Goal: Transaction & Acquisition: Purchase product/service

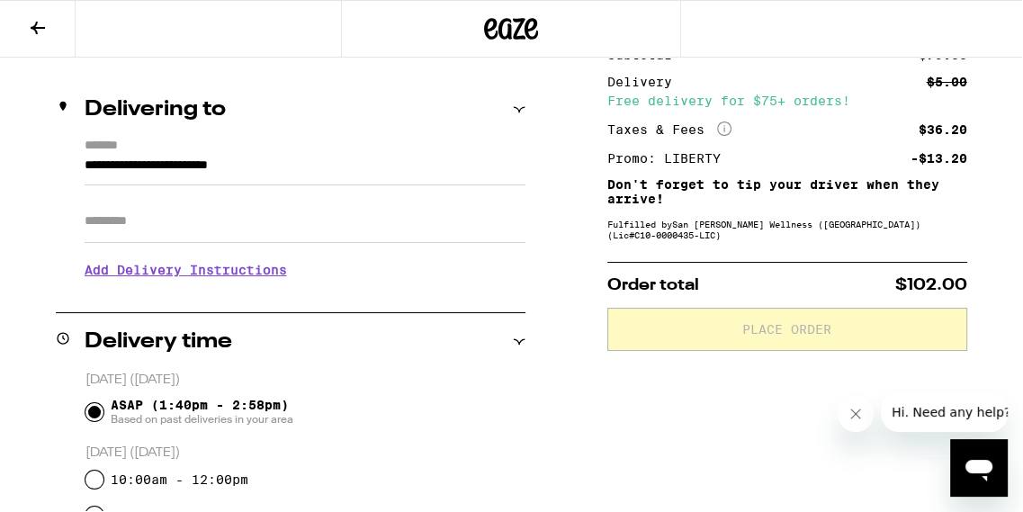
scroll to position [168, 0]
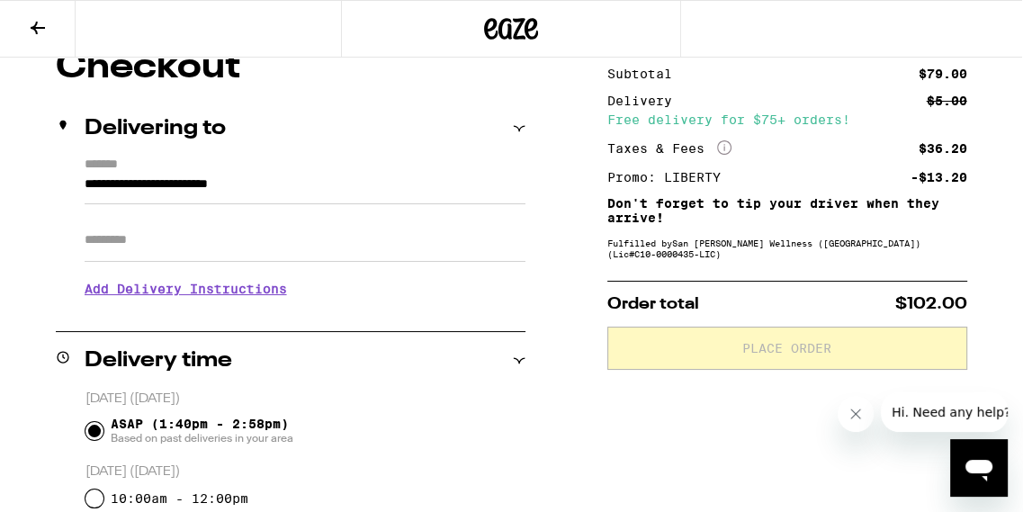
click at [291, 296] on h3 "Add Delivery Instructions" at bounding box center [305, 288] width 441 height 41
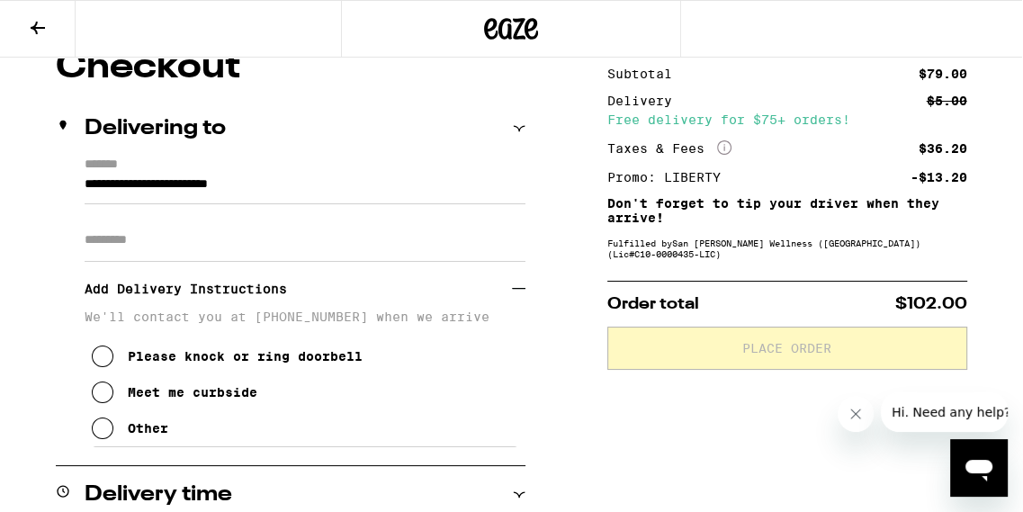
click at [119, 392] on button "Meet me curbside" at bounding box center [175, 392] width 166 height 36
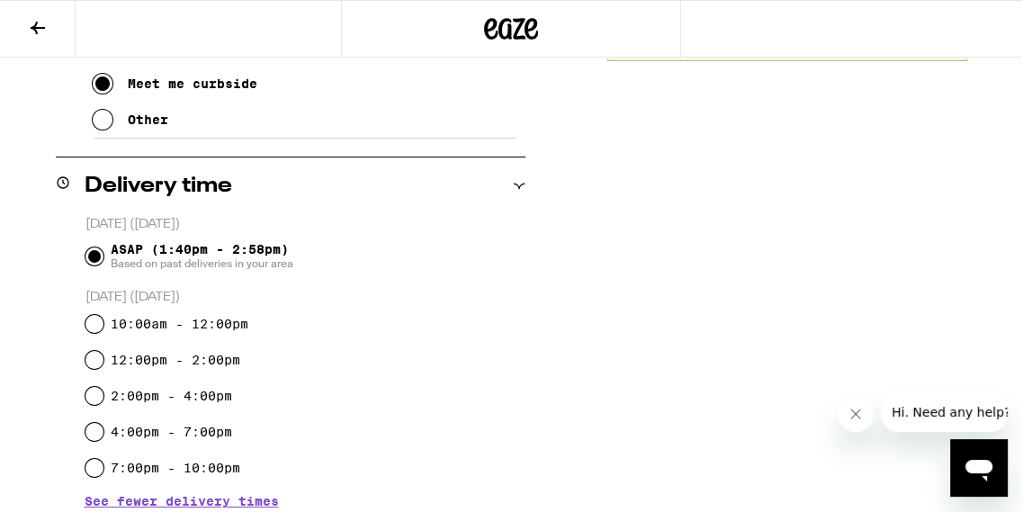
scroll to position [483, 0]
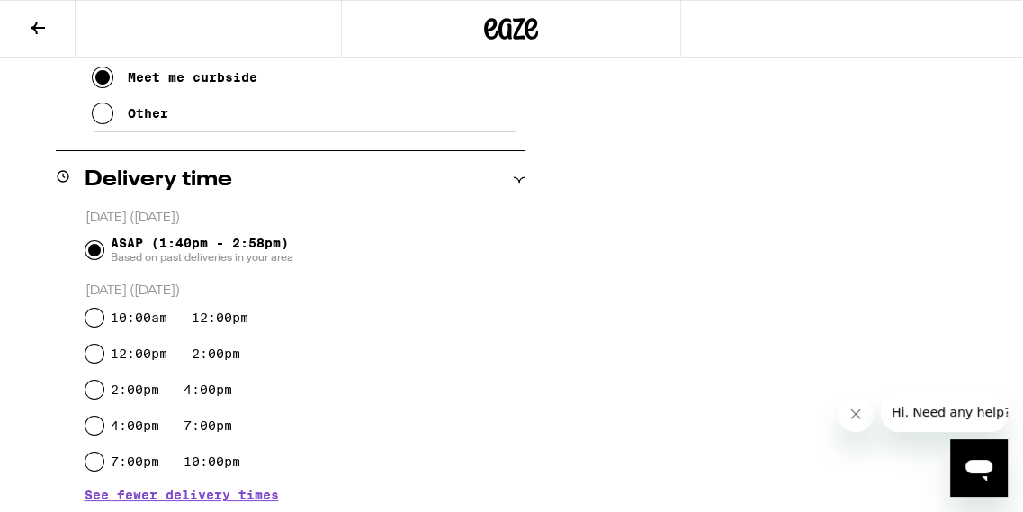
click at [96, 247] on input "ASAP (1:40pm - 2:58pm) Based on past deliveries in your area" at bounding box center [94, 250] width 18 height 18
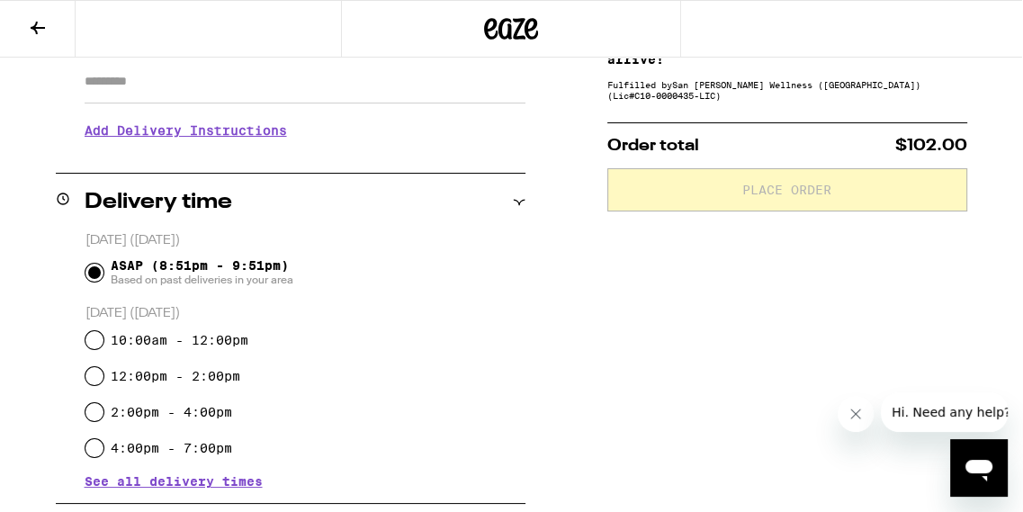
click at [397, 274] on div "ASAP (8:51pm - 9:51pm) Based on past deliveries in your area" at bounding box center [305, 272] width 440 height 47
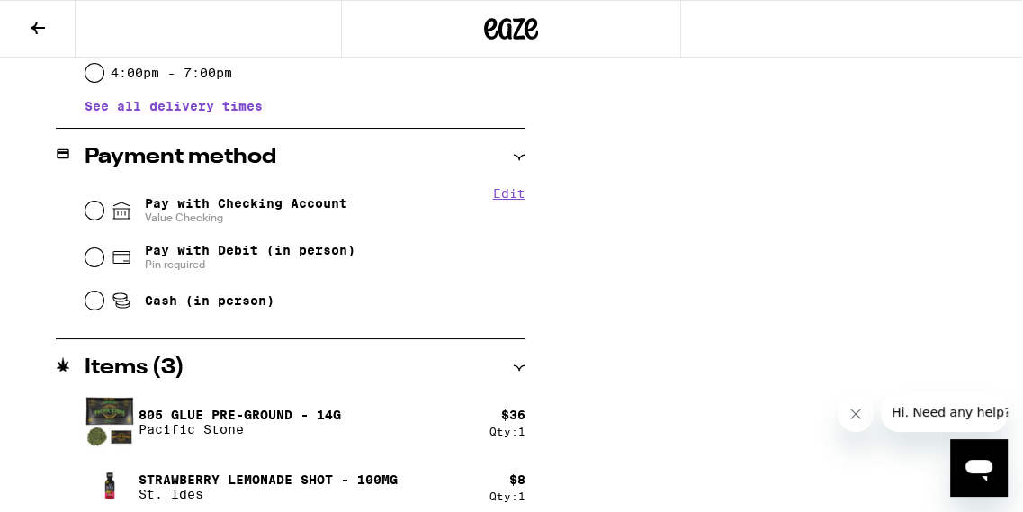
scroll to position [687, 0]
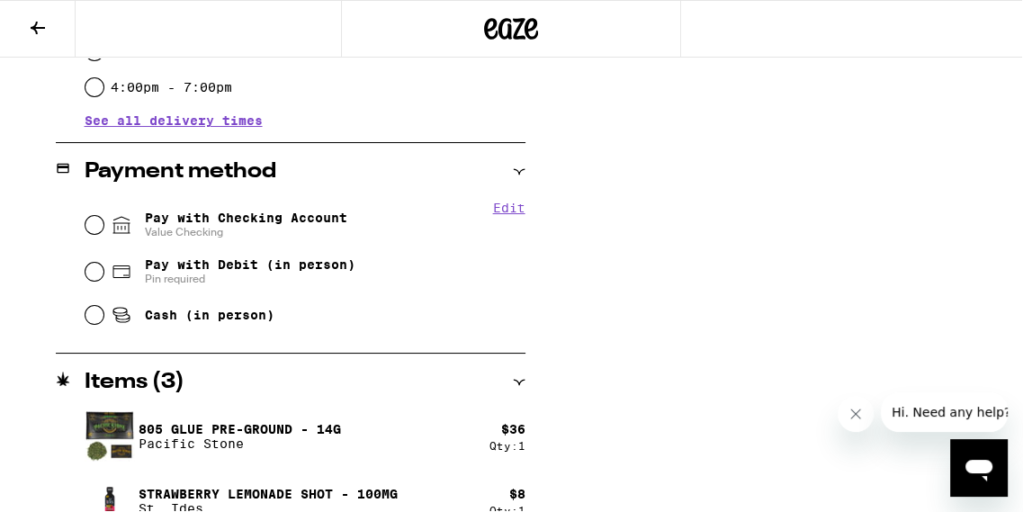
click at [94, 222] on input "Pay with Checking Account Value Checking" at bounding box center [94, 225] width 18 height 18
radio input "true"
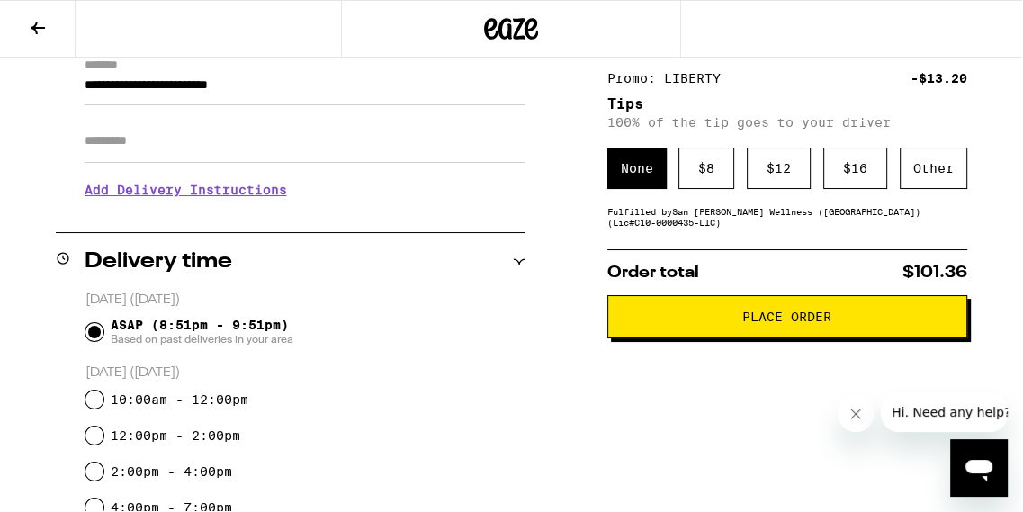
scroll to position [218, 0]
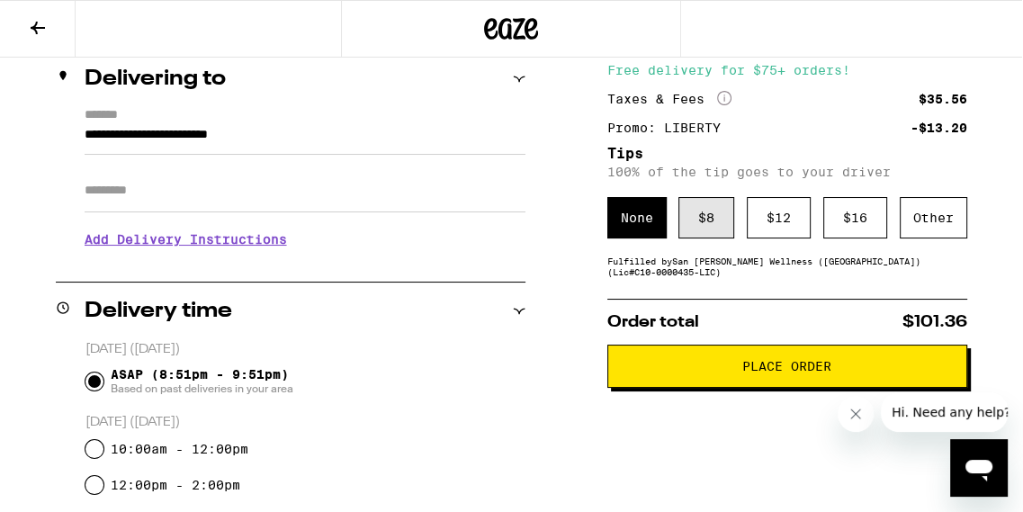
click at [707, 214] on div "$ 8" at bounding box center [706, 217] width 56 height 41
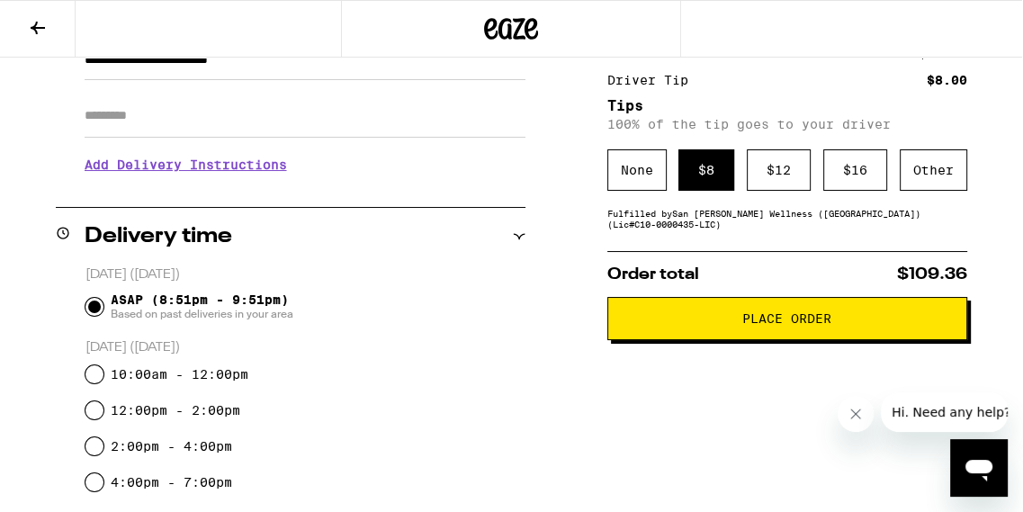
scroll to position [291, 0]
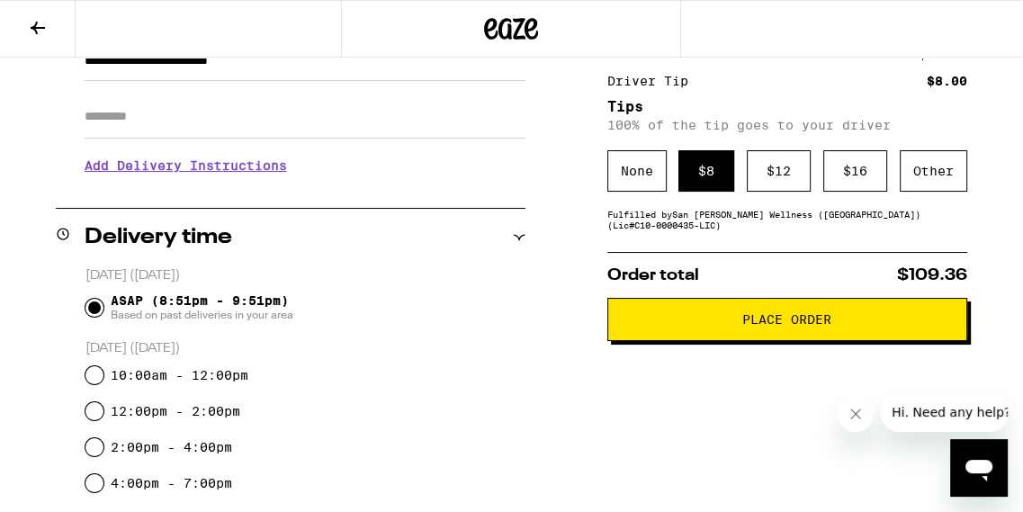
click at [778, 73] on div "Subtotal $79.00 Delivery $5.00 Free delivery for $75+ orders! Taxes & Fees More…" at bounding box center [787, 15] width 360 height 143
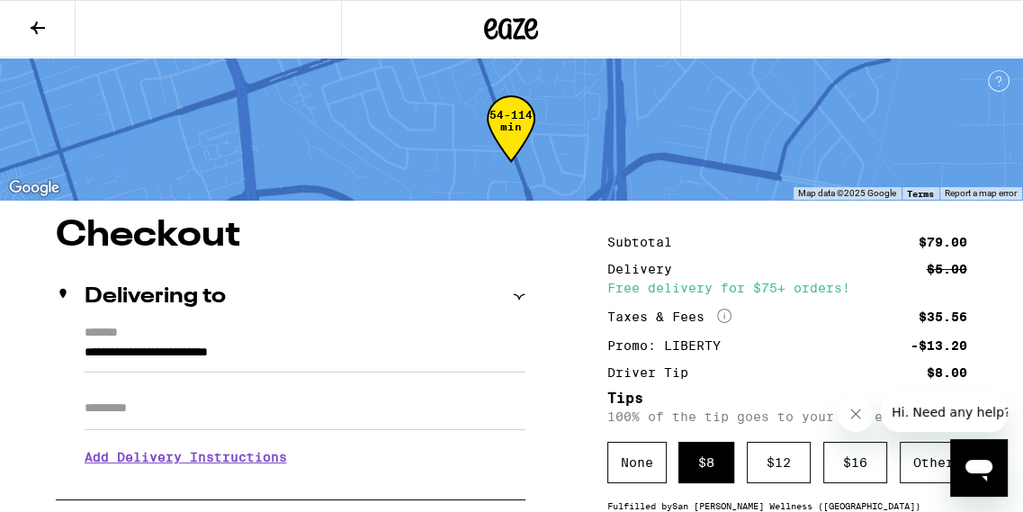
scroll to position [0, 0]
click at [456, 273] on div "Delivering to" at bounding box center [291, 297] width 470 height 58
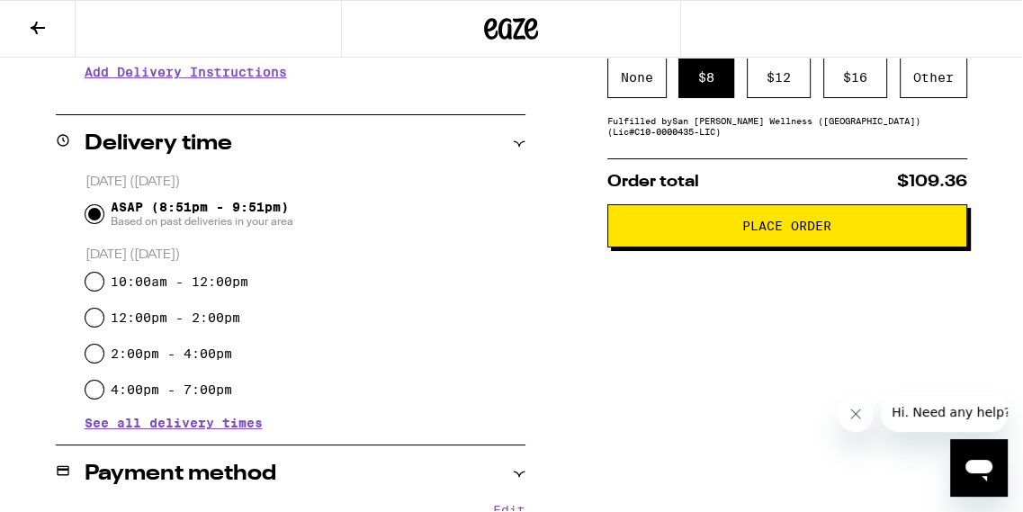
scroll to position [373, 0]
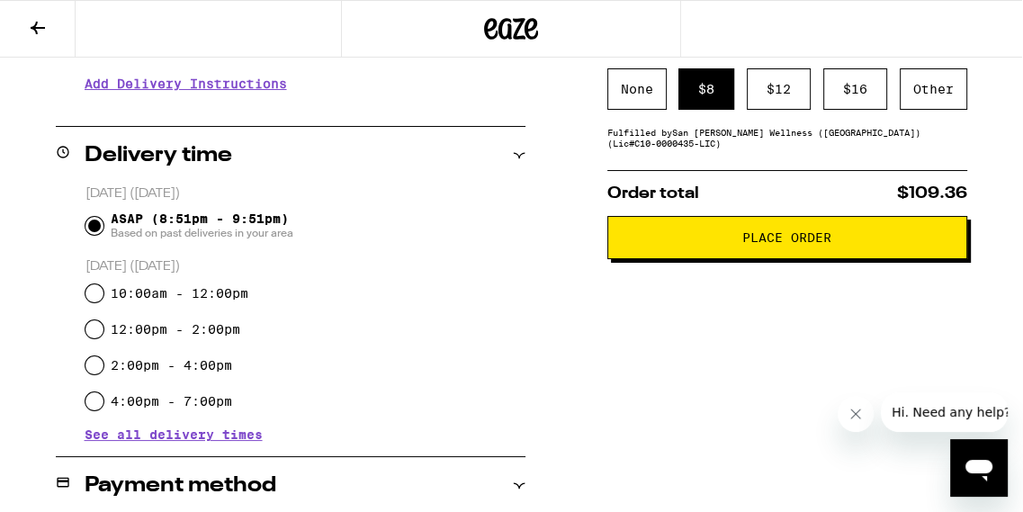
click at [756, 237] on span "Place Order" at bounding box center [786, 237] width 89 height 13
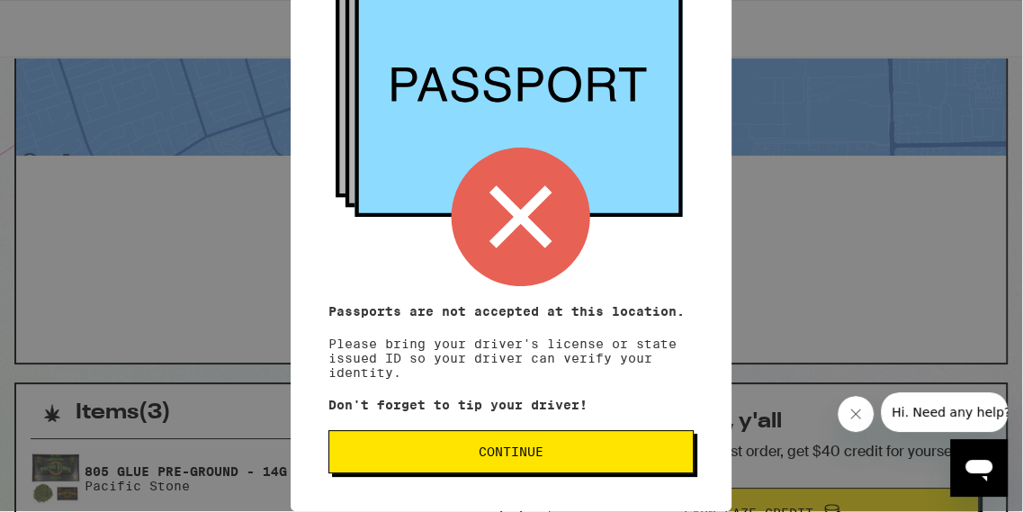
scroll to position [76, 0]
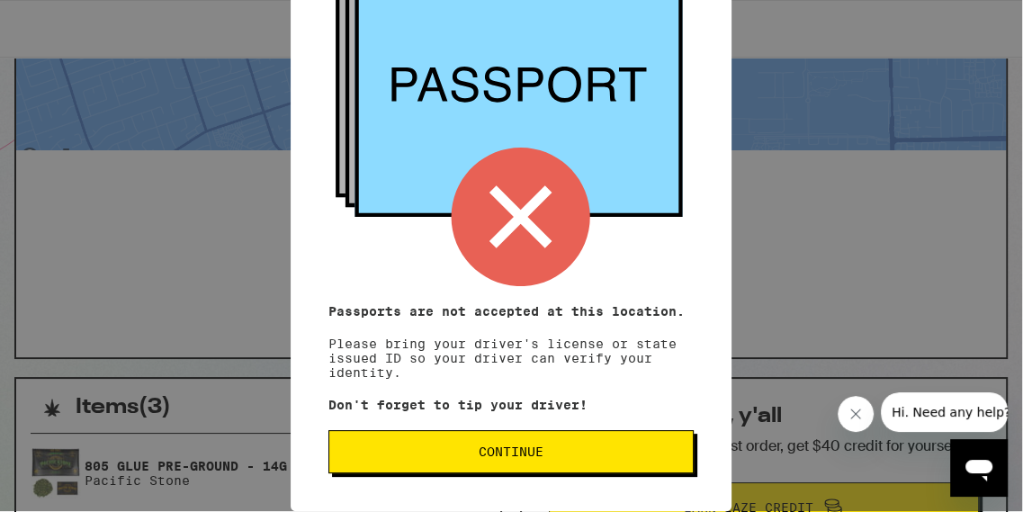
click at [527, 445] on span "Continue" at bounding box center [511, 451] width 65 height 13
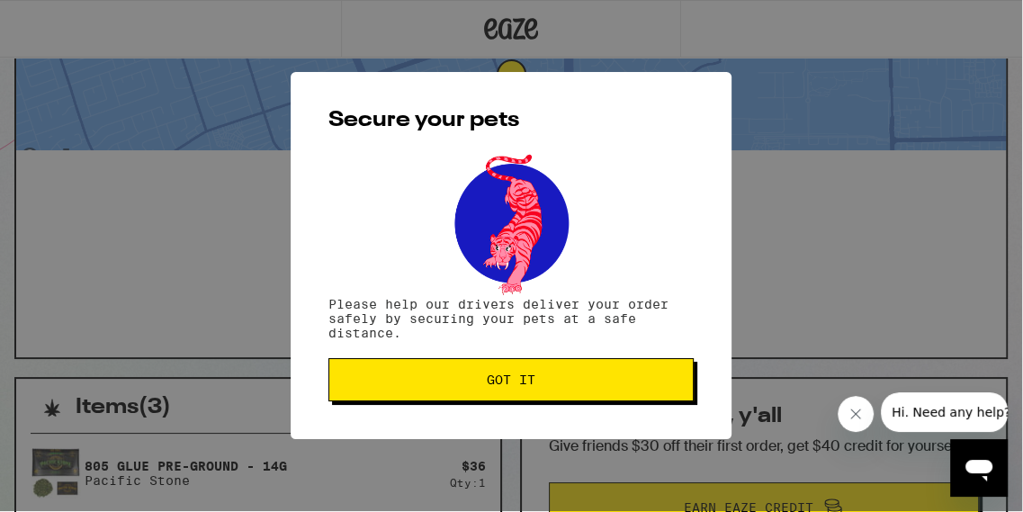
scroll to position [0, 0]
click at [536, 386] on span "Got it" at bounding box center [511, 379] width 335 height 13
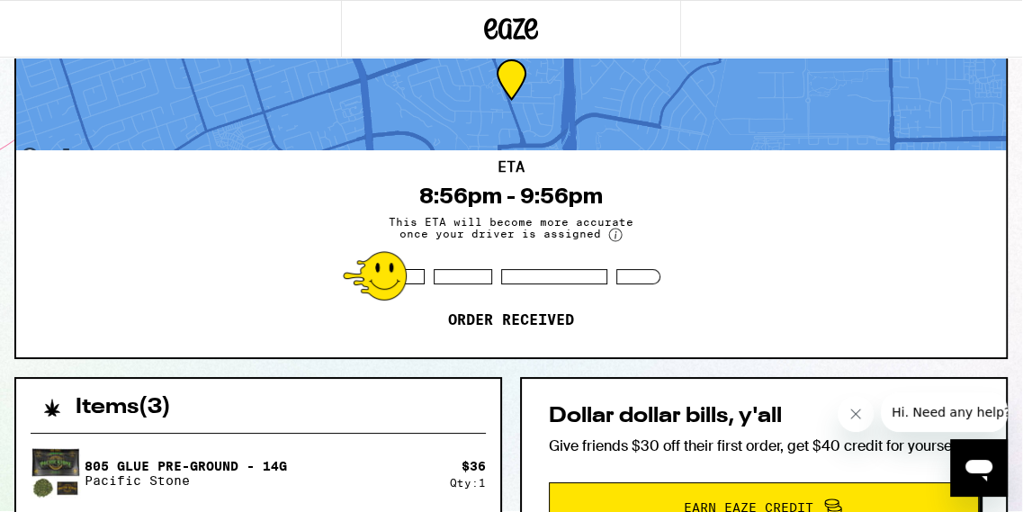
click at [813, 287] on div "ETA 8:56pm - 9:56pm This ETA will become more accurate once your driver is assi…" at bounding box center [511, 253] width 990 height 207
